Goal: Task Accomplishment & Management: Manage account settings

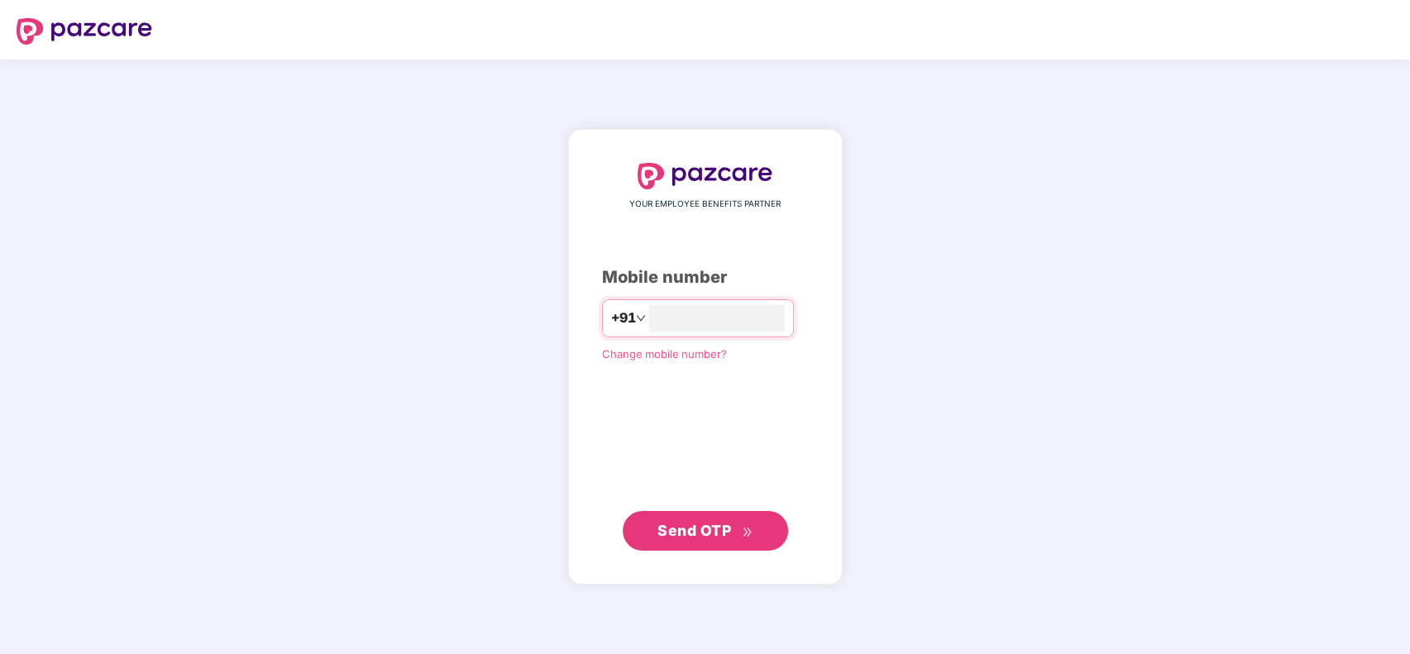
type input "**********"
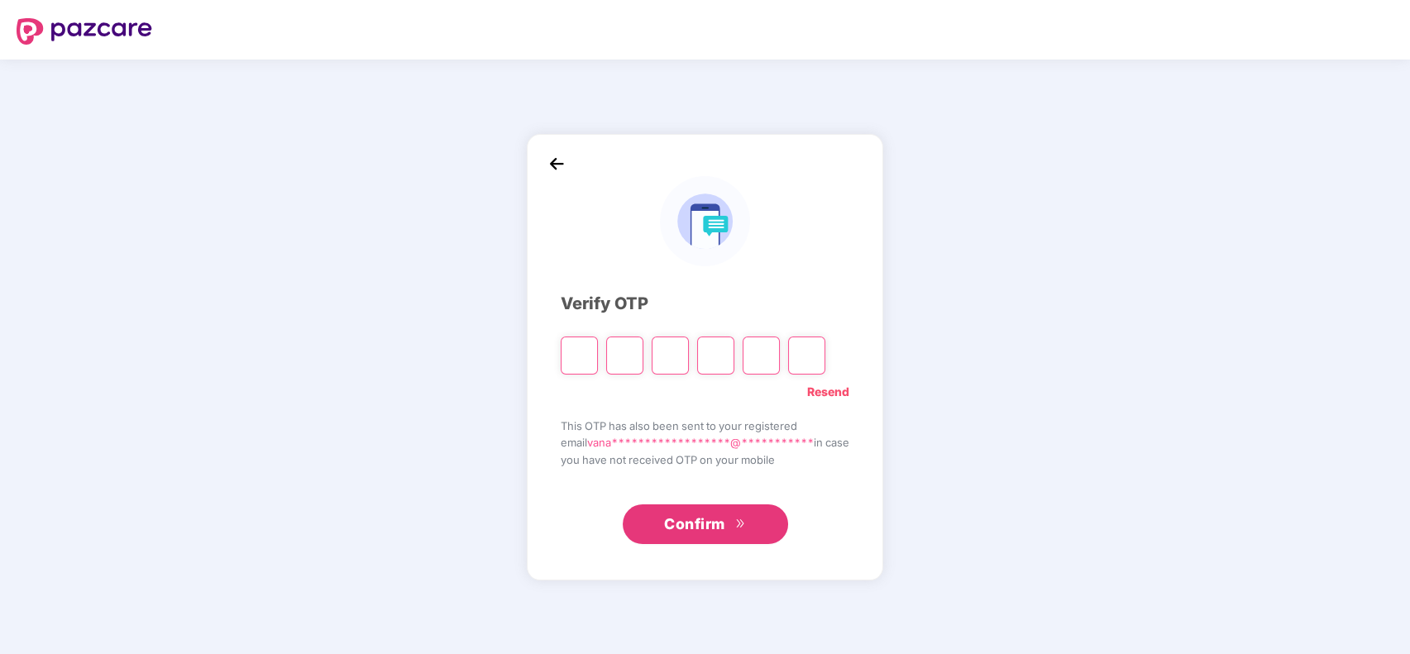
type input "*"
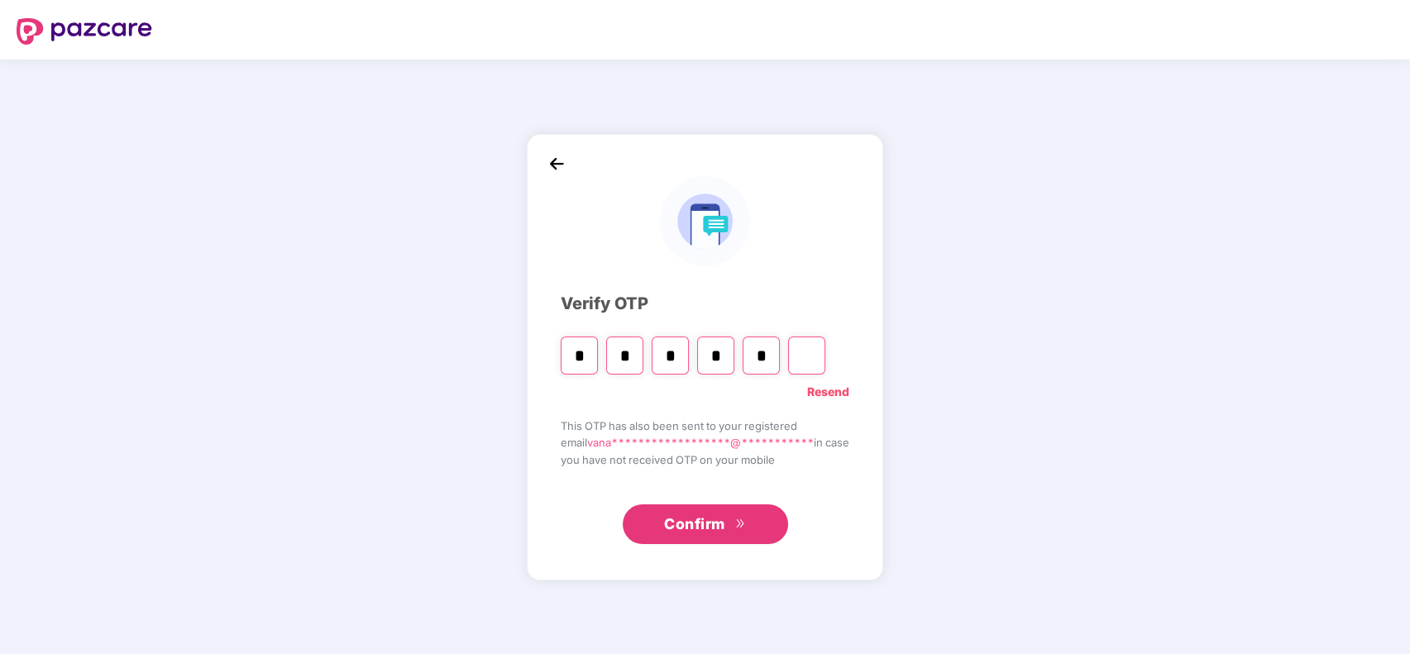
type input "*"
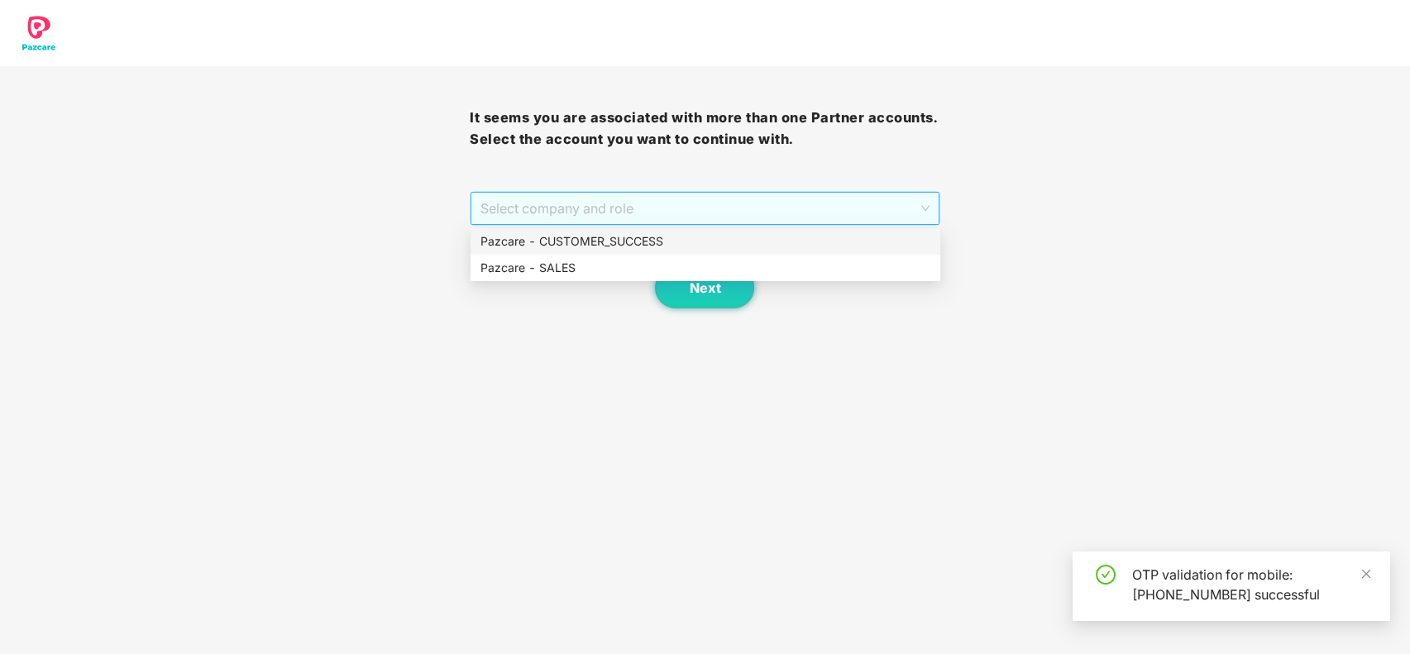
click at [647, 208] on span "Select company and role" at bounding box center [704, 208] width 448 height 31
click at [673, 240] on div "Pazcare - CUSTOMER_SUCCESS" at bounding box center [705, 241] width 450 height 18
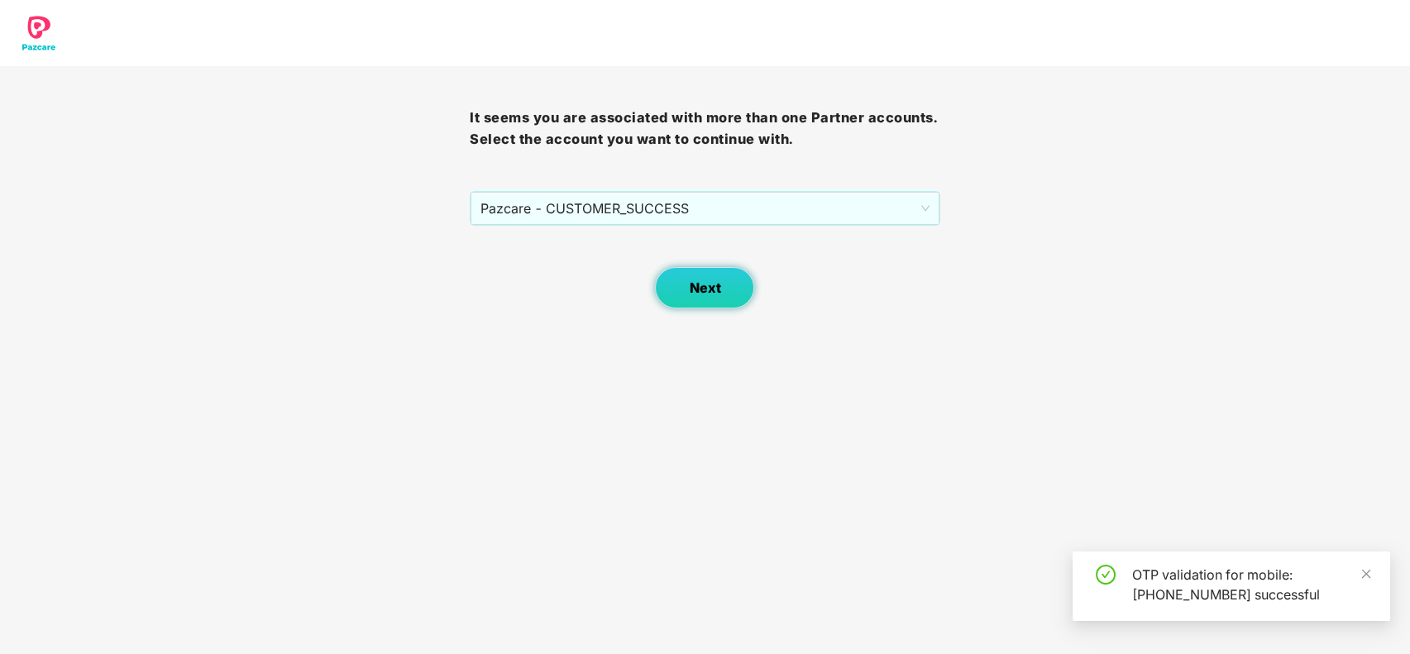
click at [679, 279] on button "Next" at bounding box center [704, 287] width 99 height 41
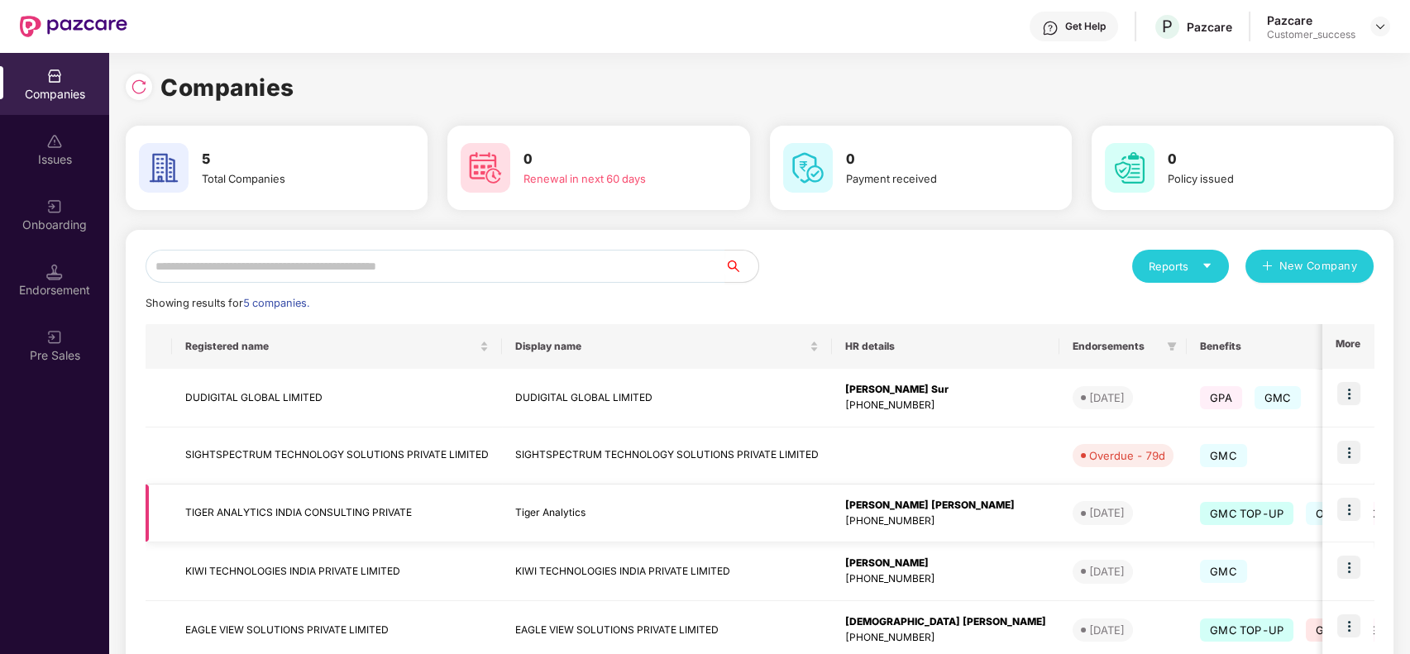
scroll to position [98, 0]
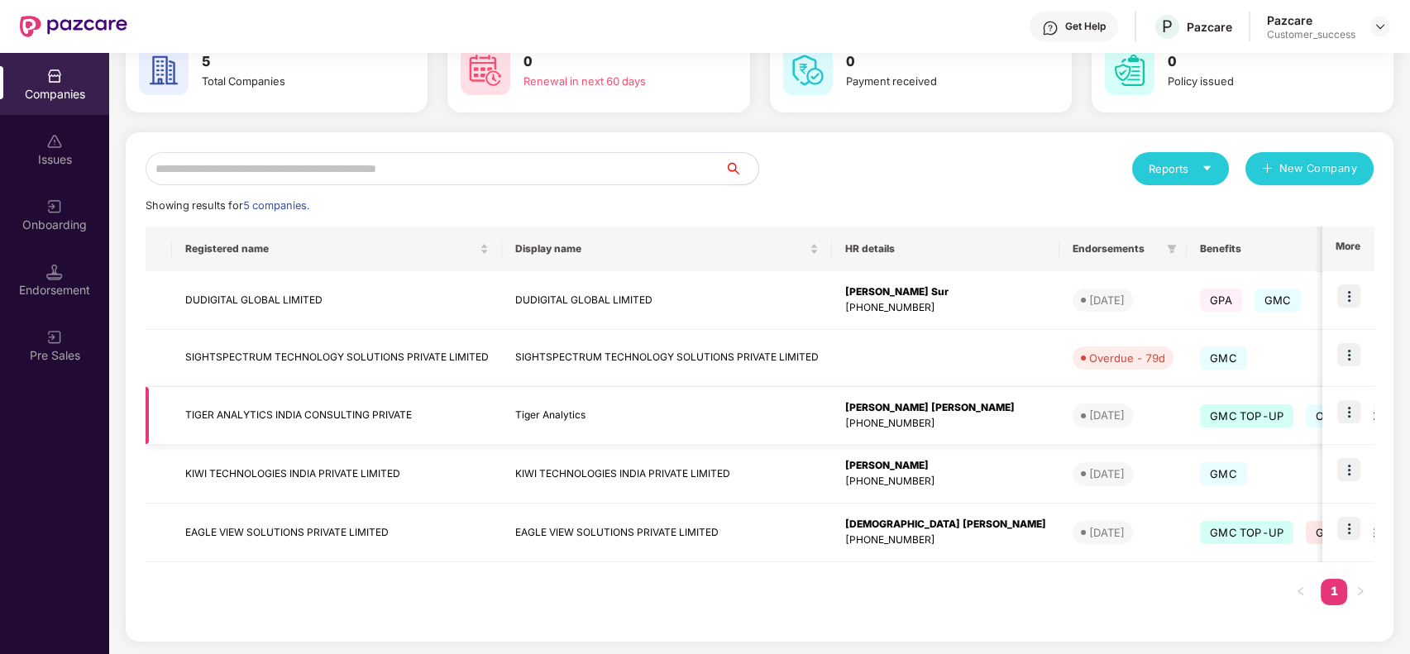
click at [1341, 407] on img at bounding box center [1348, 411] width 23 height 23
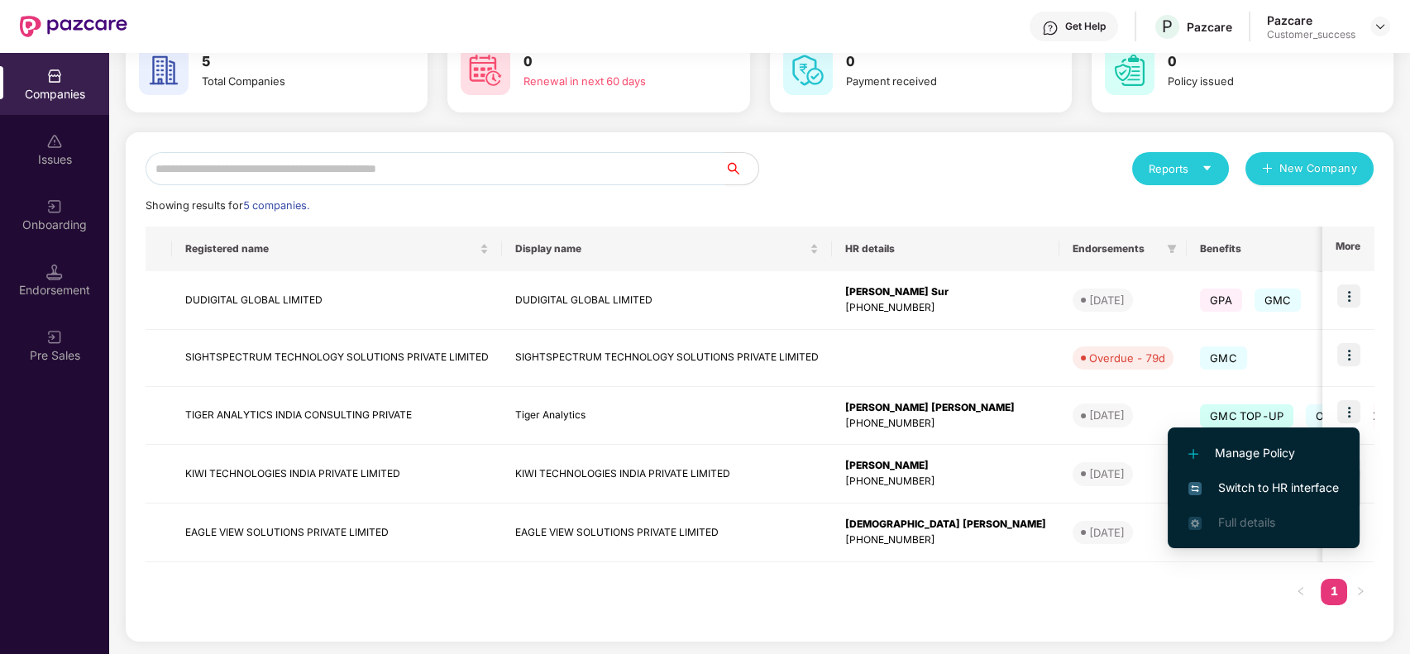
click at [1280, 479] on span "Switch to HR interface" at bounding box center [1263, 488] width 150 height 18
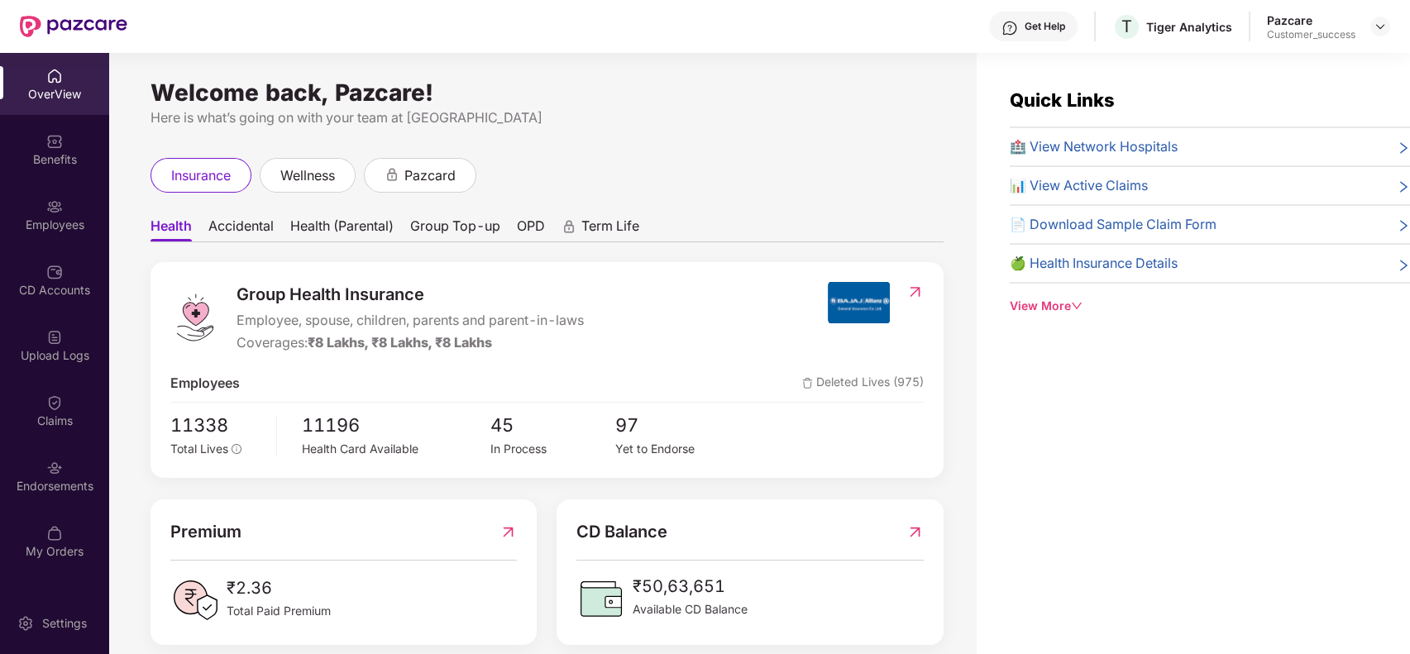
scroll to position [53, 0]
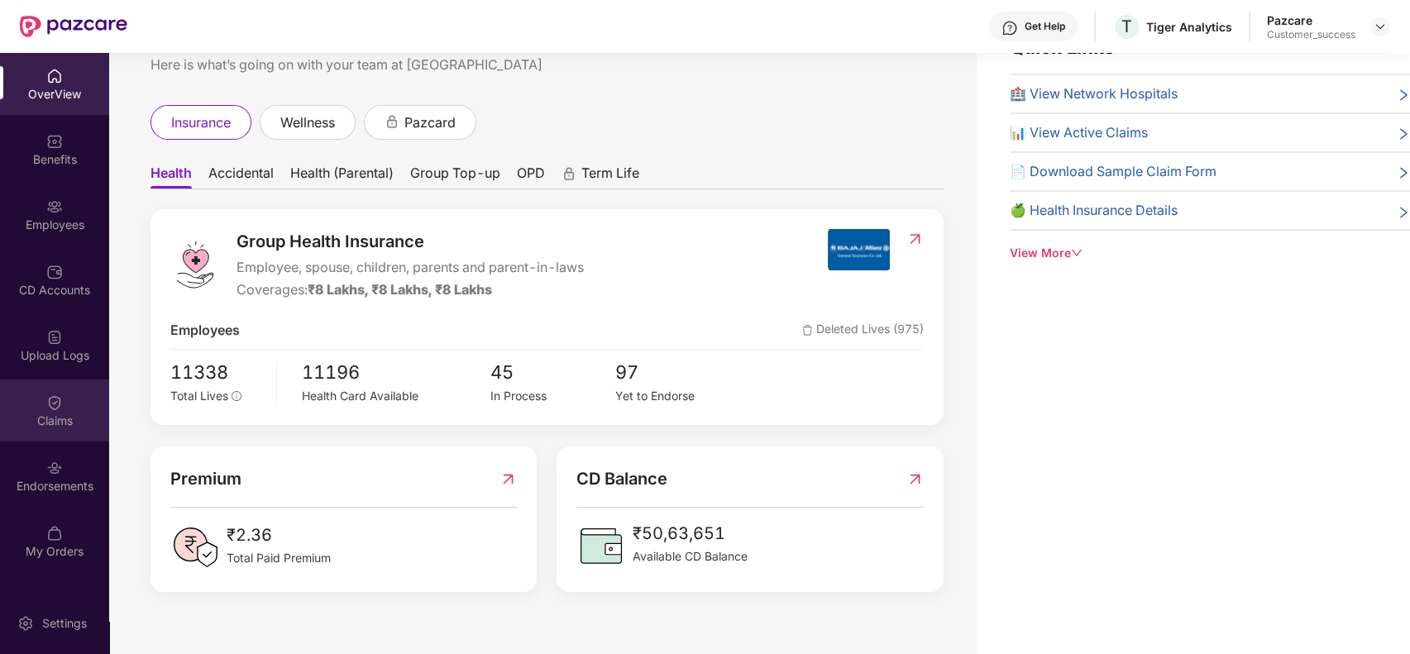
click at [79, 413] on div "Claims" at bounding box center [54, 421] width 109 height 17
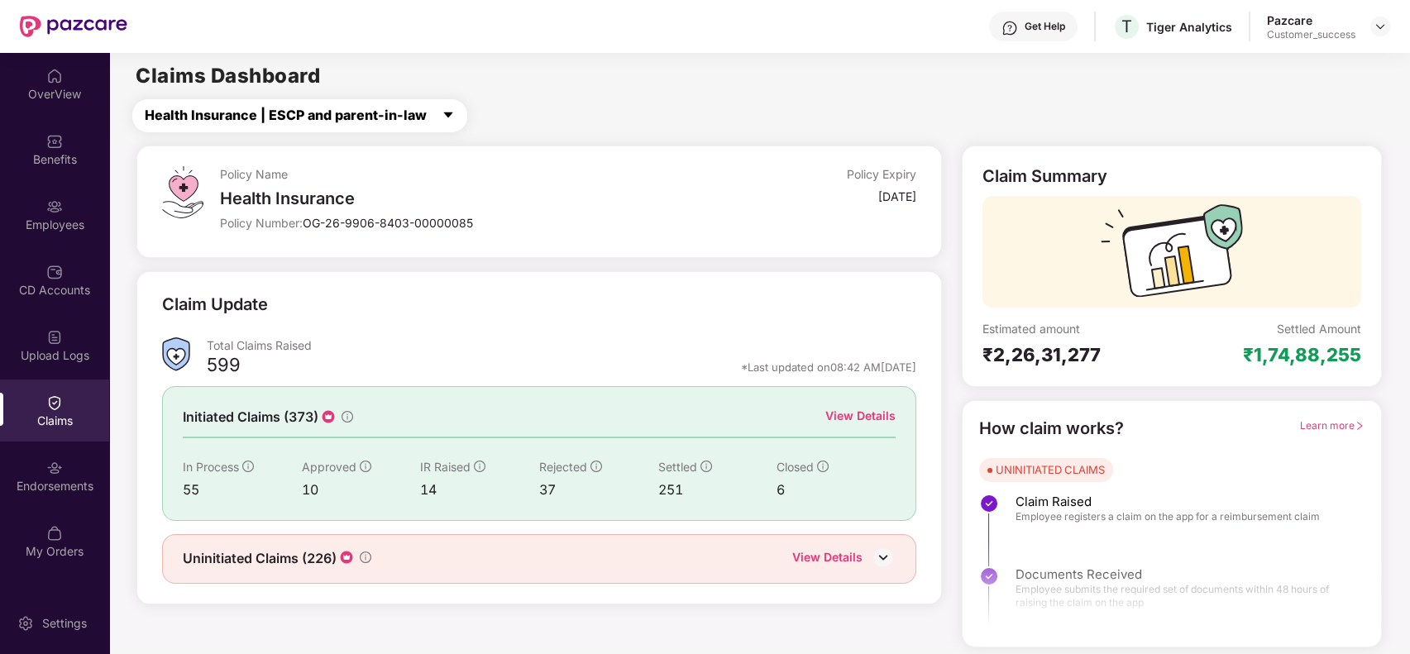
click at [403, 123] on span "Health Insurance | ESCP and parent-in-law" at bounding box center [286, 115] width 282 height 21
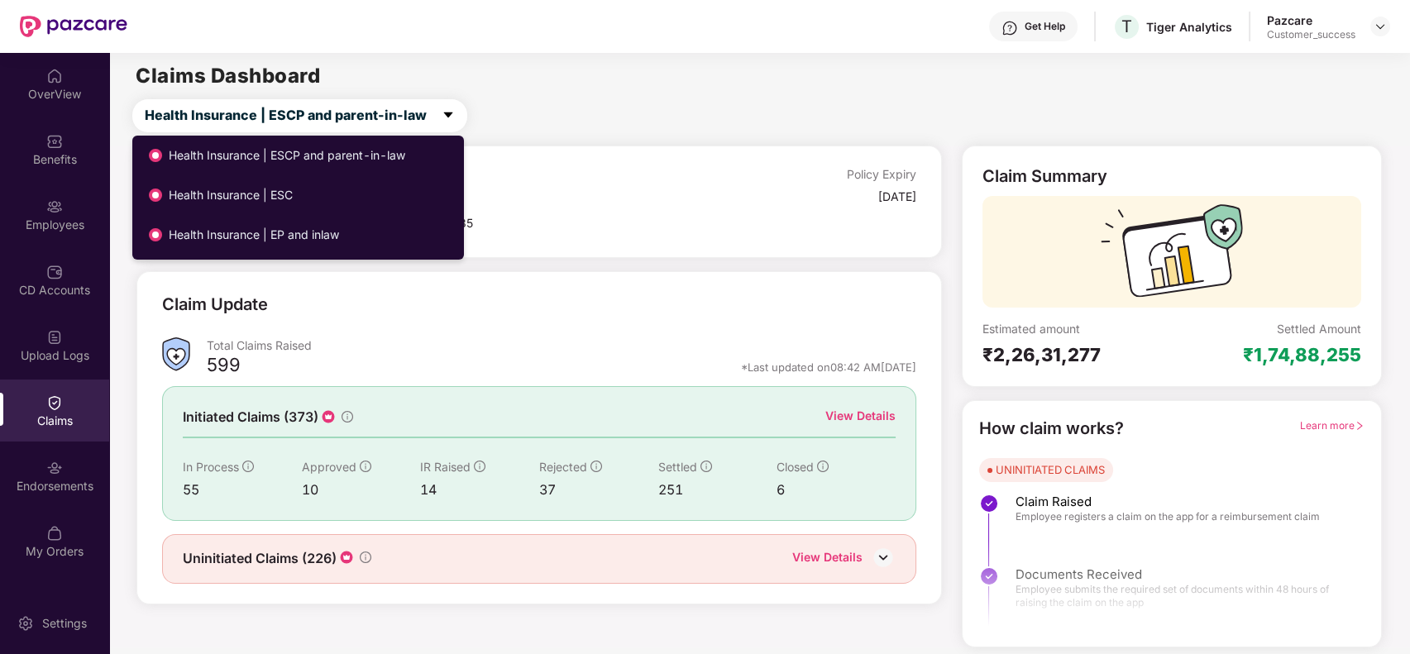
click at [380, 189] on span "Health Insurance | ESC" at bounding box center [280, 195] width 279 height 25
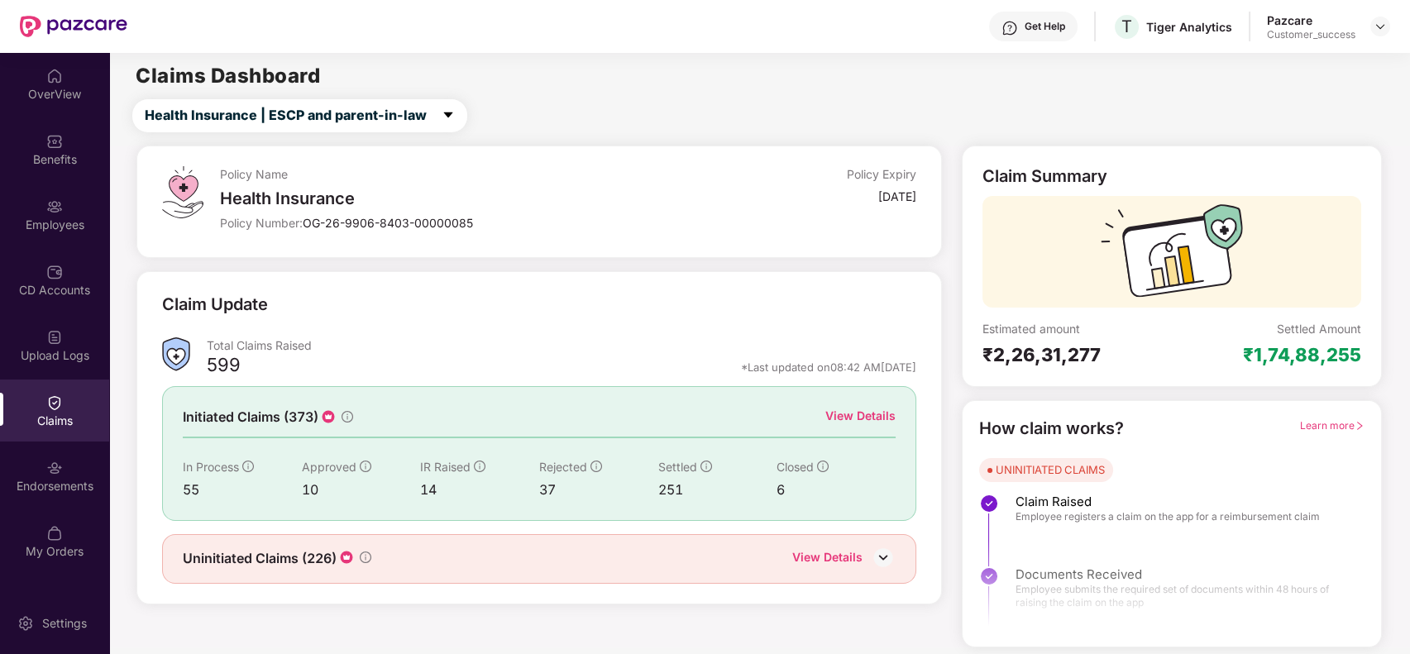
click at [871, 550] on img at bounding box center [883, 557] width 25 height 25
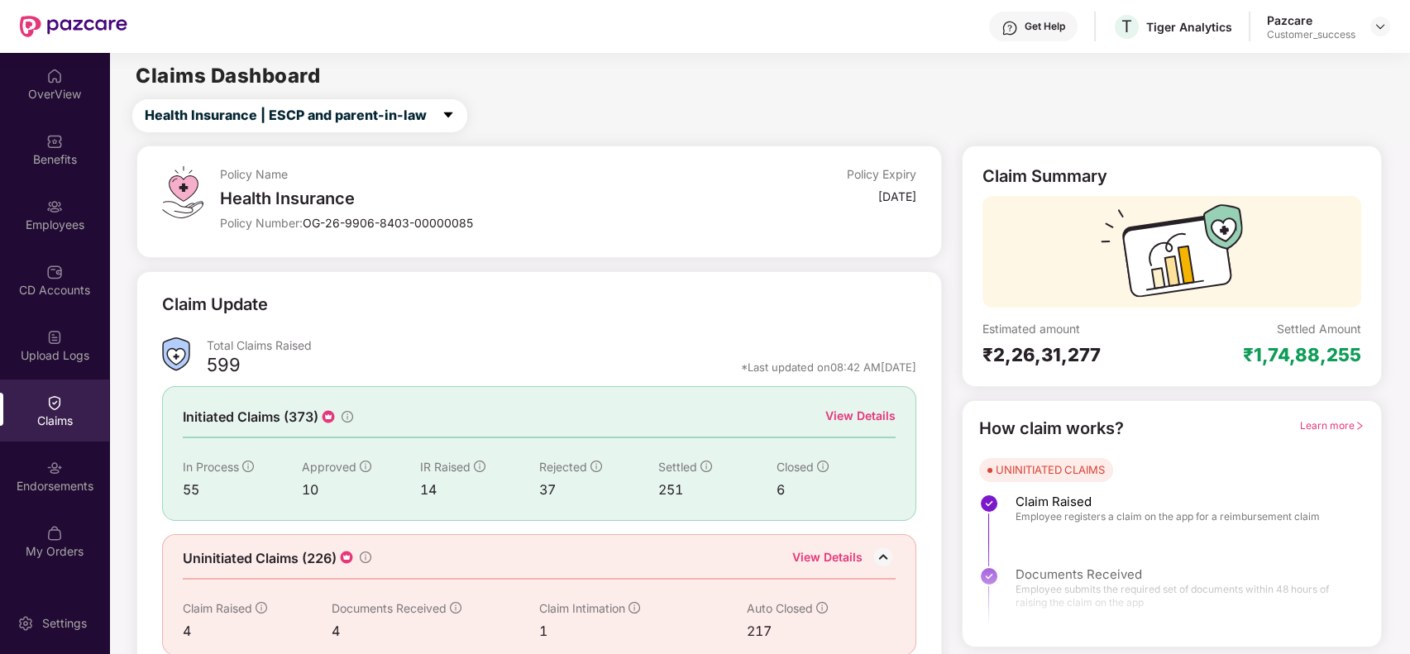
scroll to position [21, 0]
